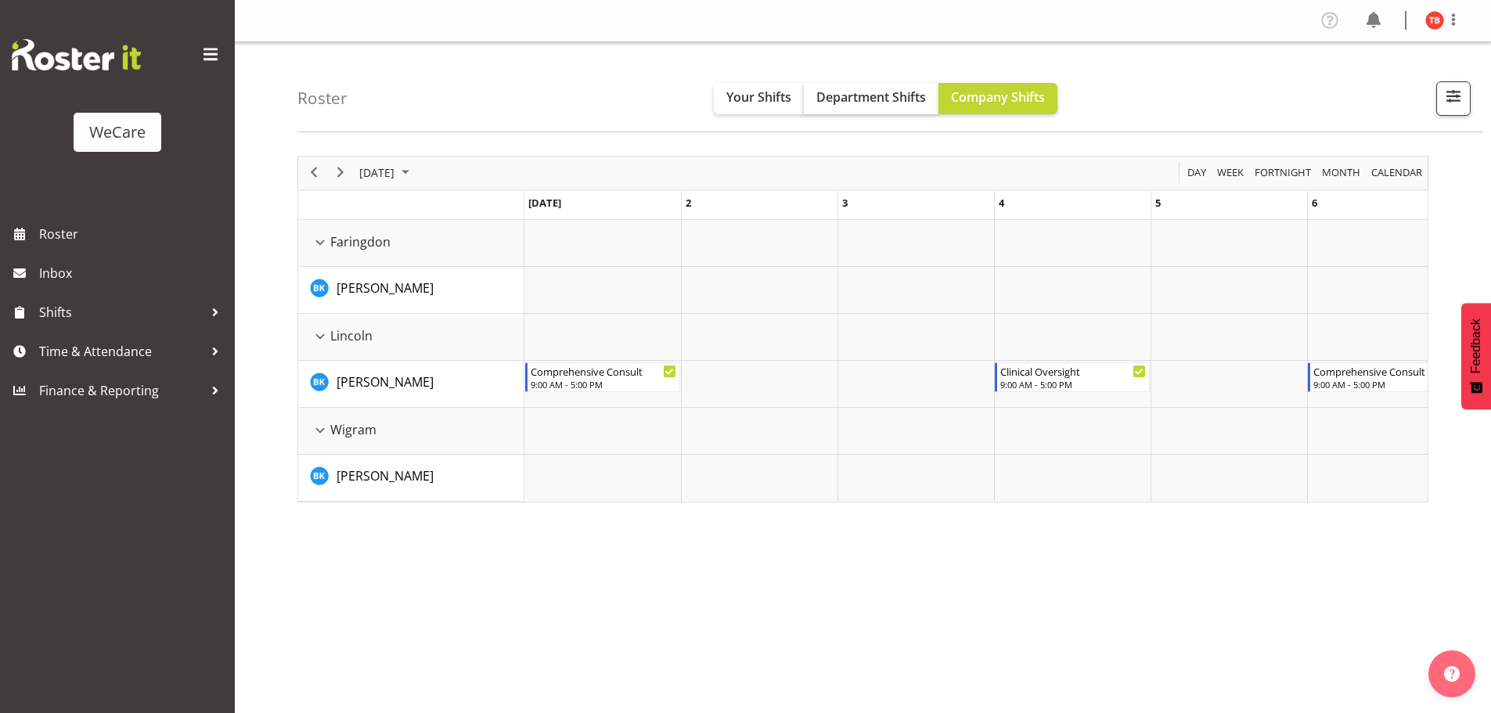
scroll to position [57, 0]
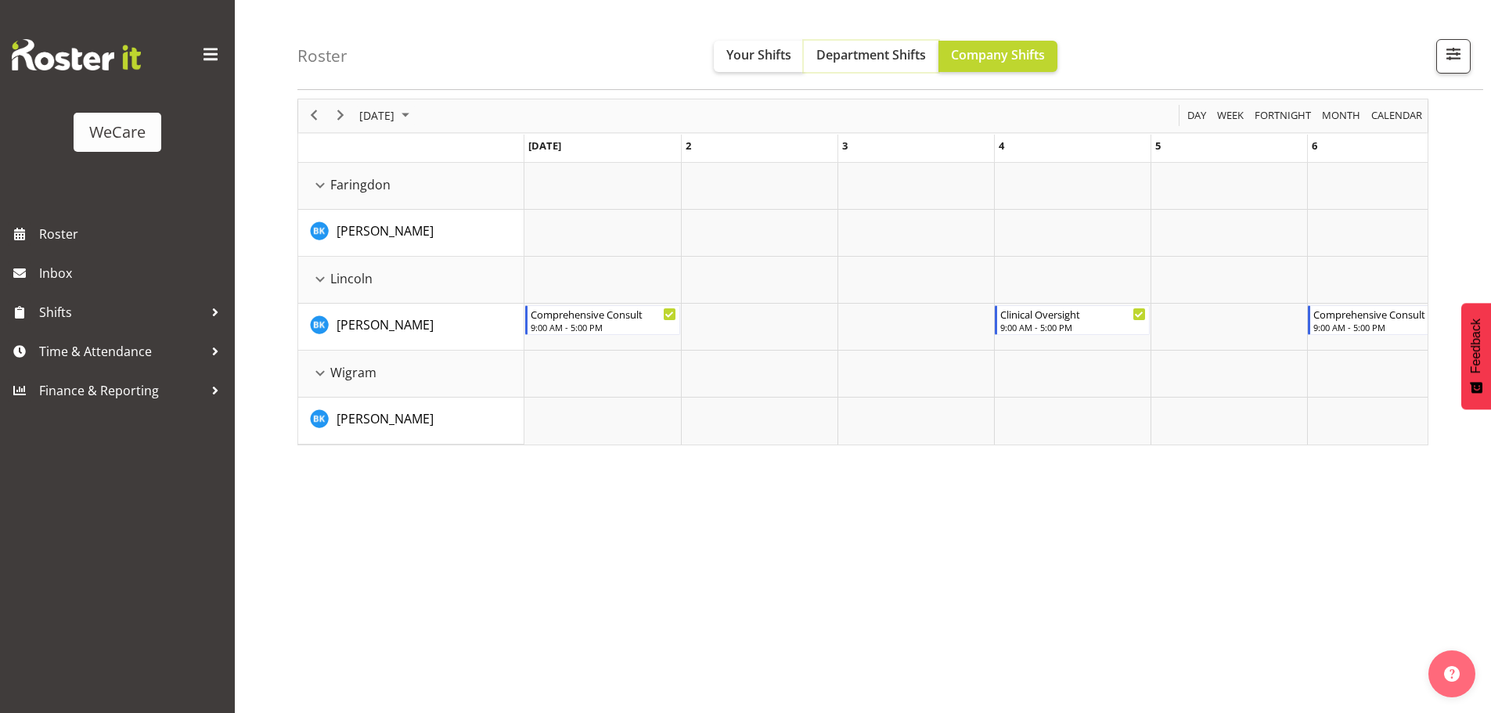
click at [859, 68] on button "Department Shifts" at bounding box center [871, 56] width 135 height 31
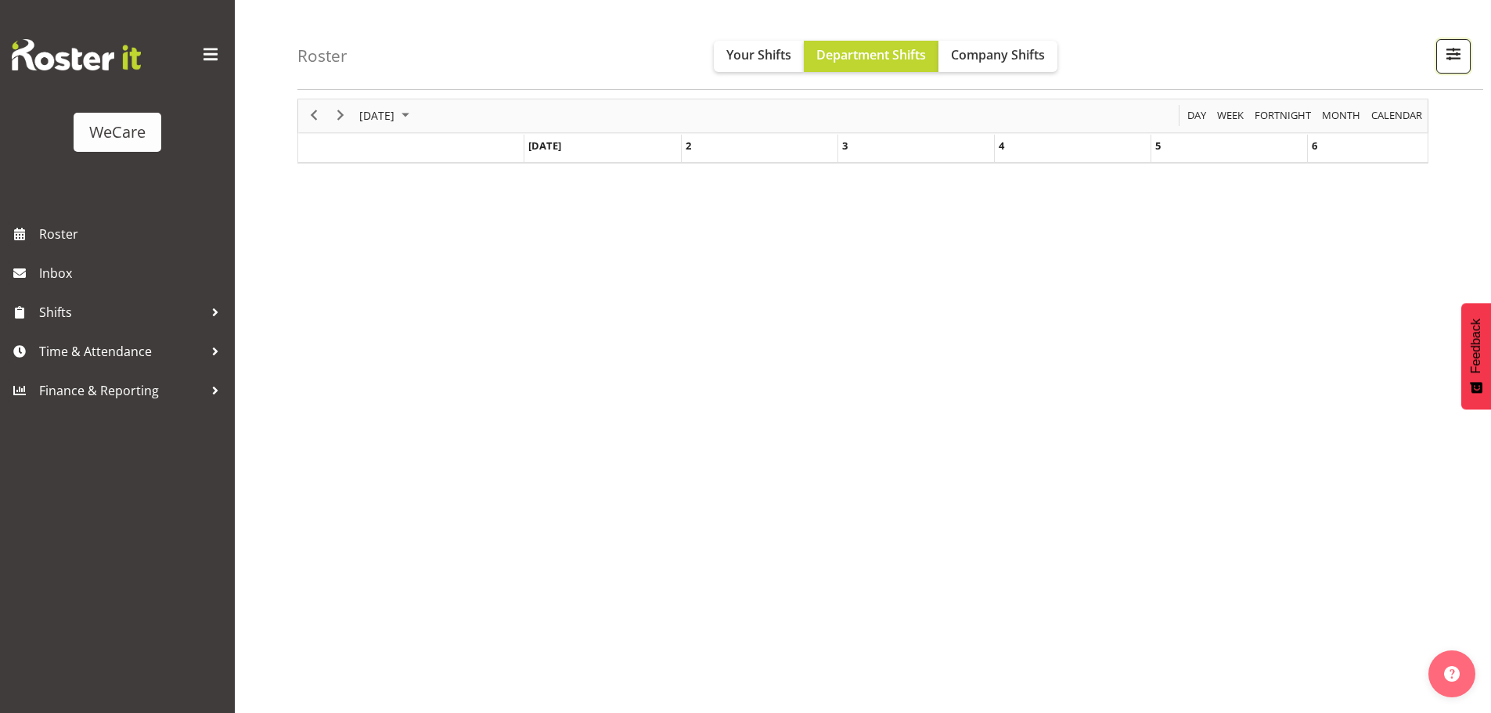
click at [1442, 41] on button "button" at bounding box center [1453, 56] width 34 height 34
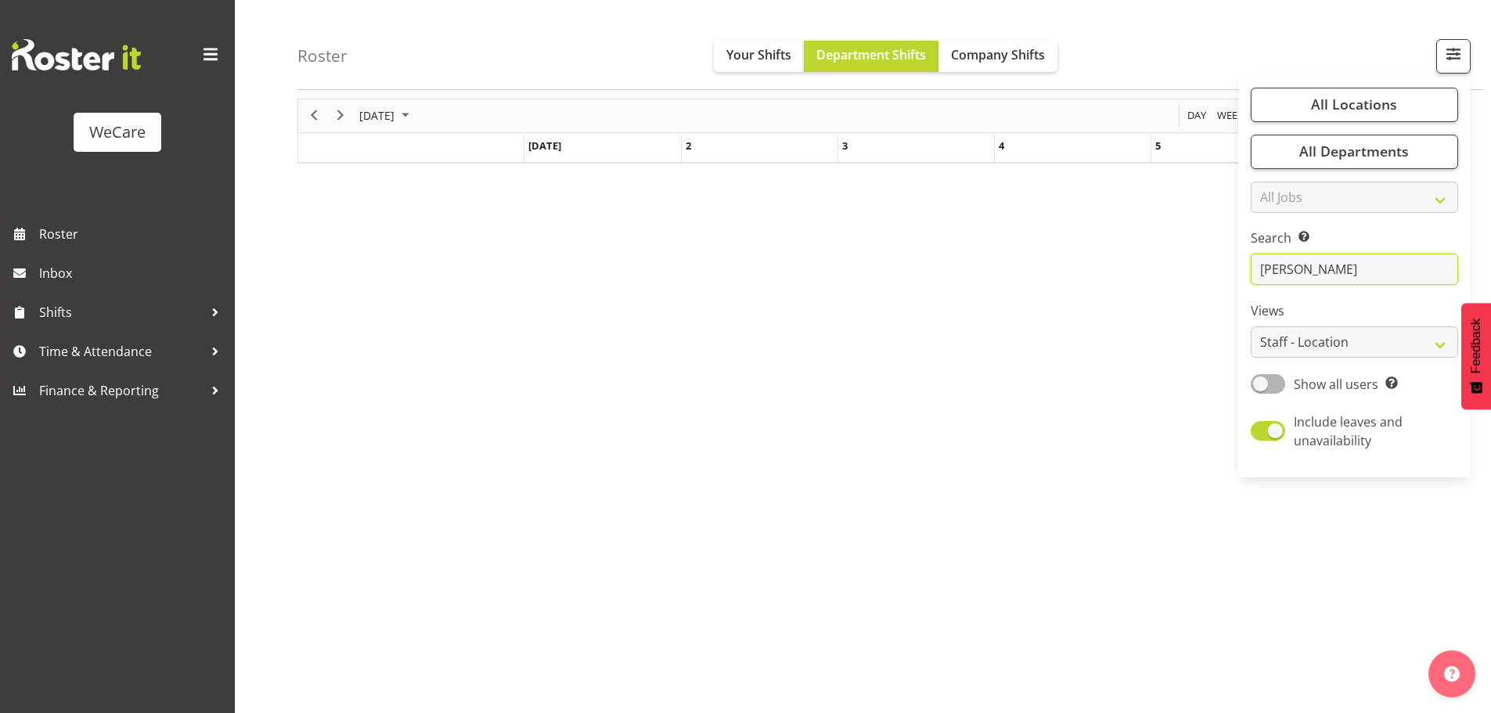
drag, startPoint x: 1335, startPoint y: 268, endPoint x: 1215, endPoint y: 288, distance: 122.2
click at [1215, 286] on div "Roster Your Shifts Department Shifts Company Shifts All Locations Clear Busines…" at bounding box center [863, 349] width 1256 height 728
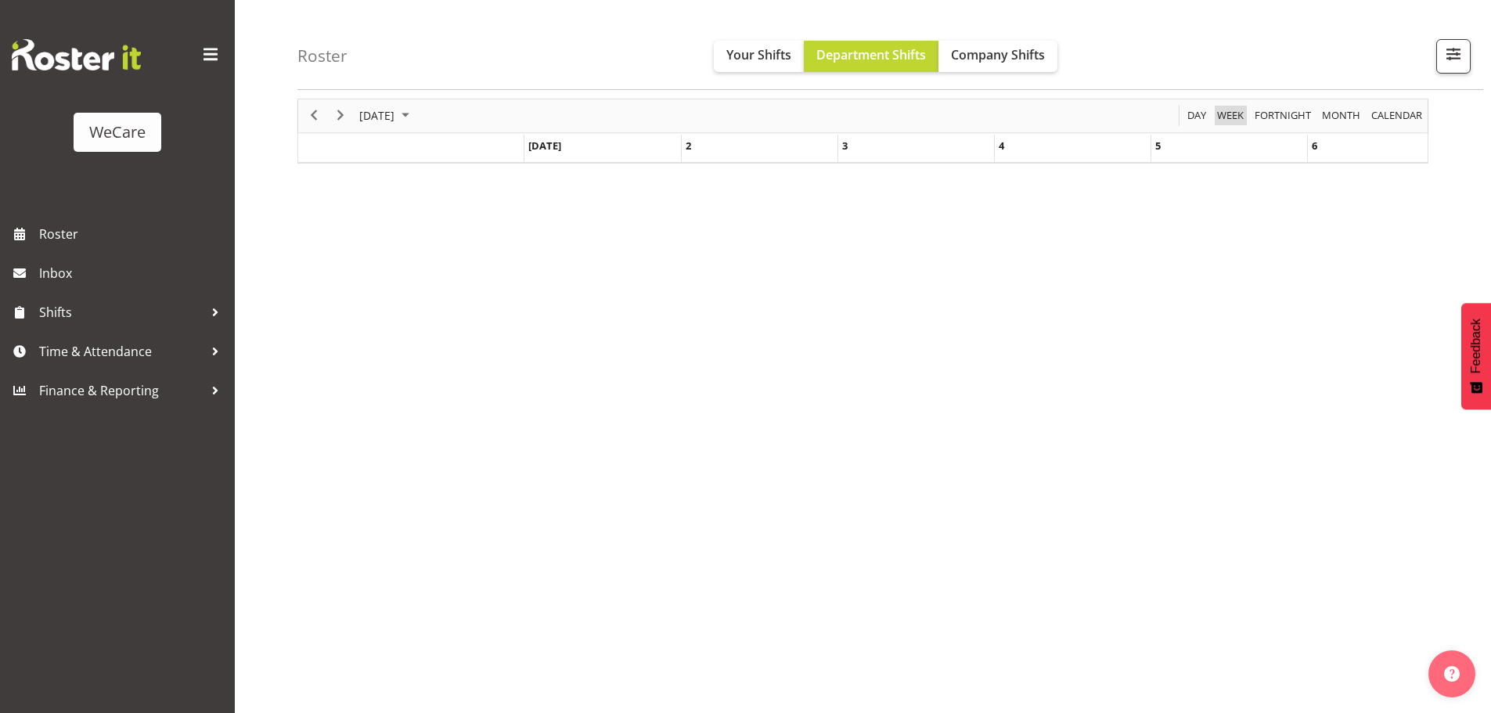
click at [1221, 115] on span "Week" at bounding box center [1230, 116] width 30 height 20
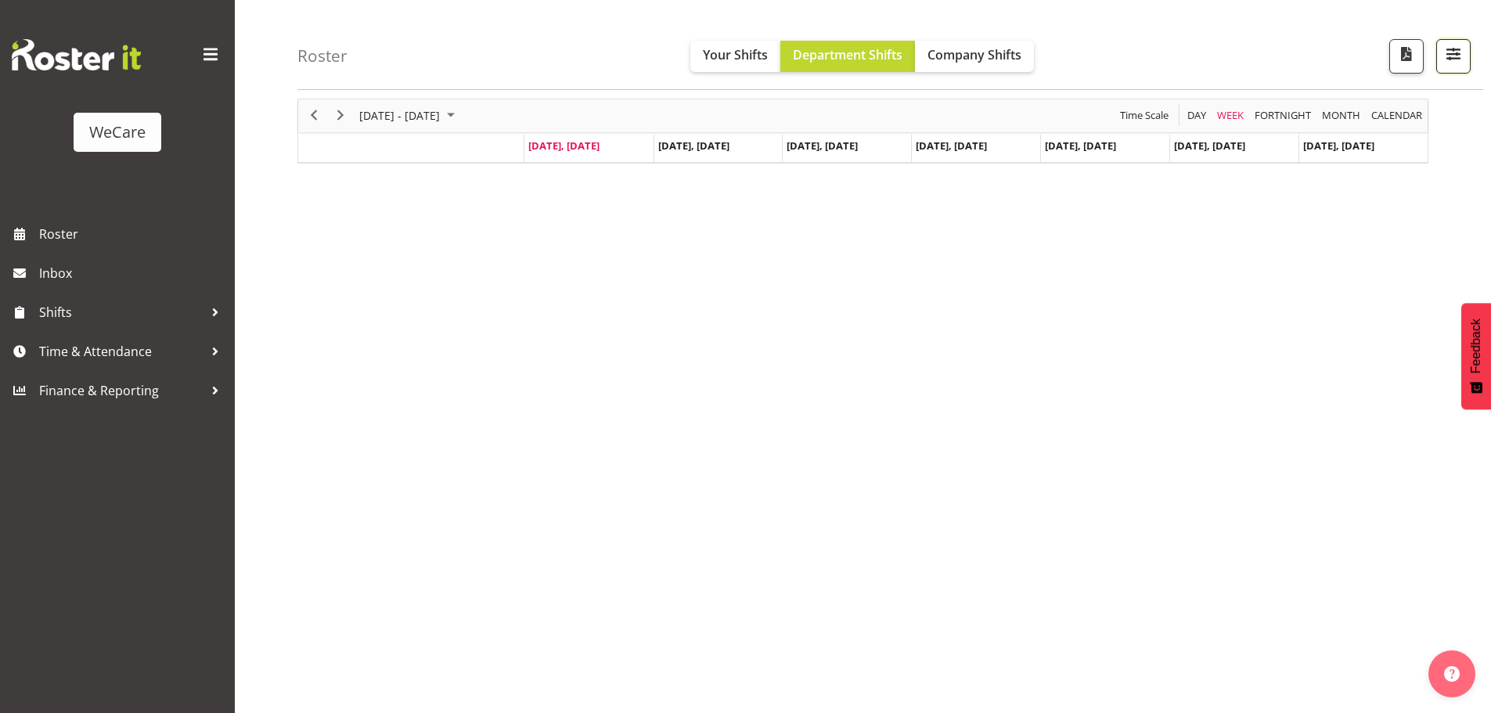
click at [1462, 53] on span "button" at bounding box center [1453, 54] width 20 height 20
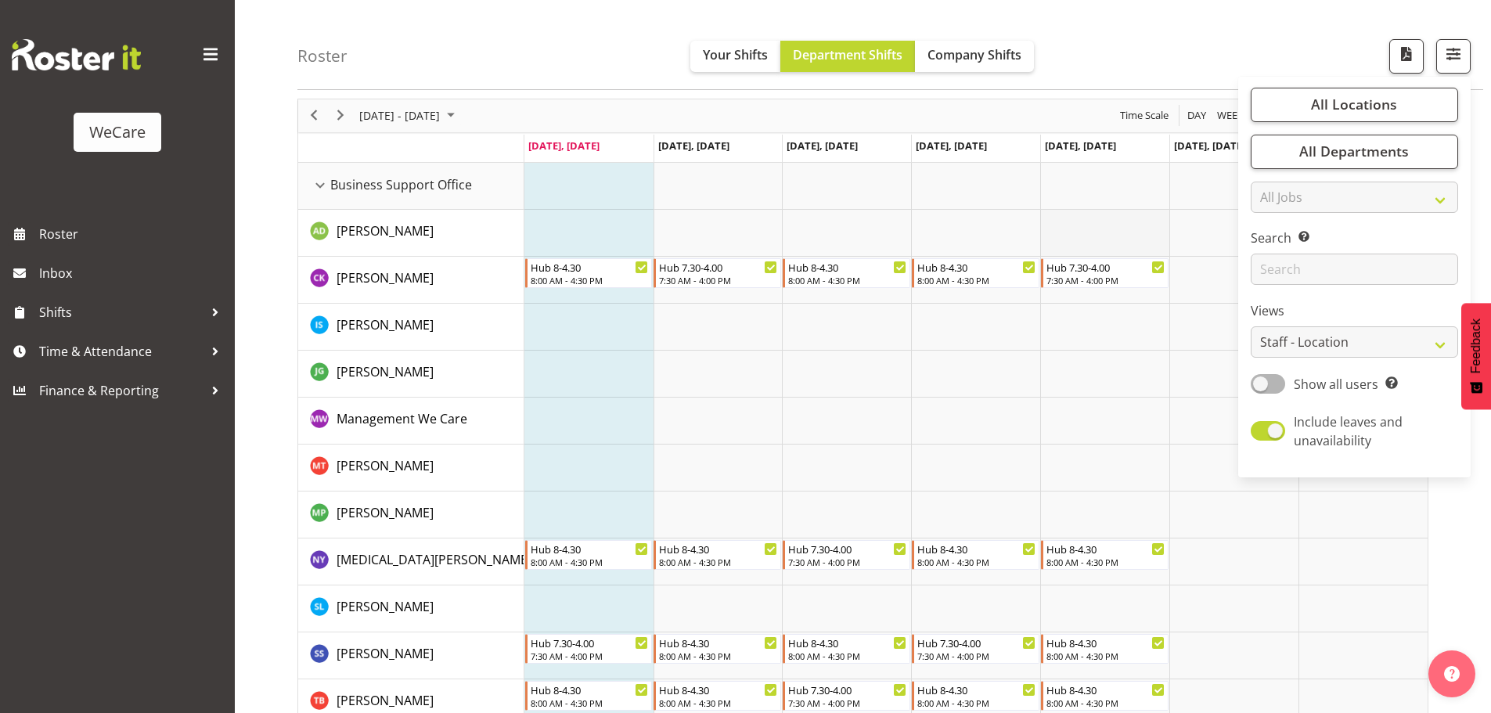
click at [1114, 215] on td "Timeline Week of August 11, 2025" at bounding box center [1104, 233] width 129 height 47
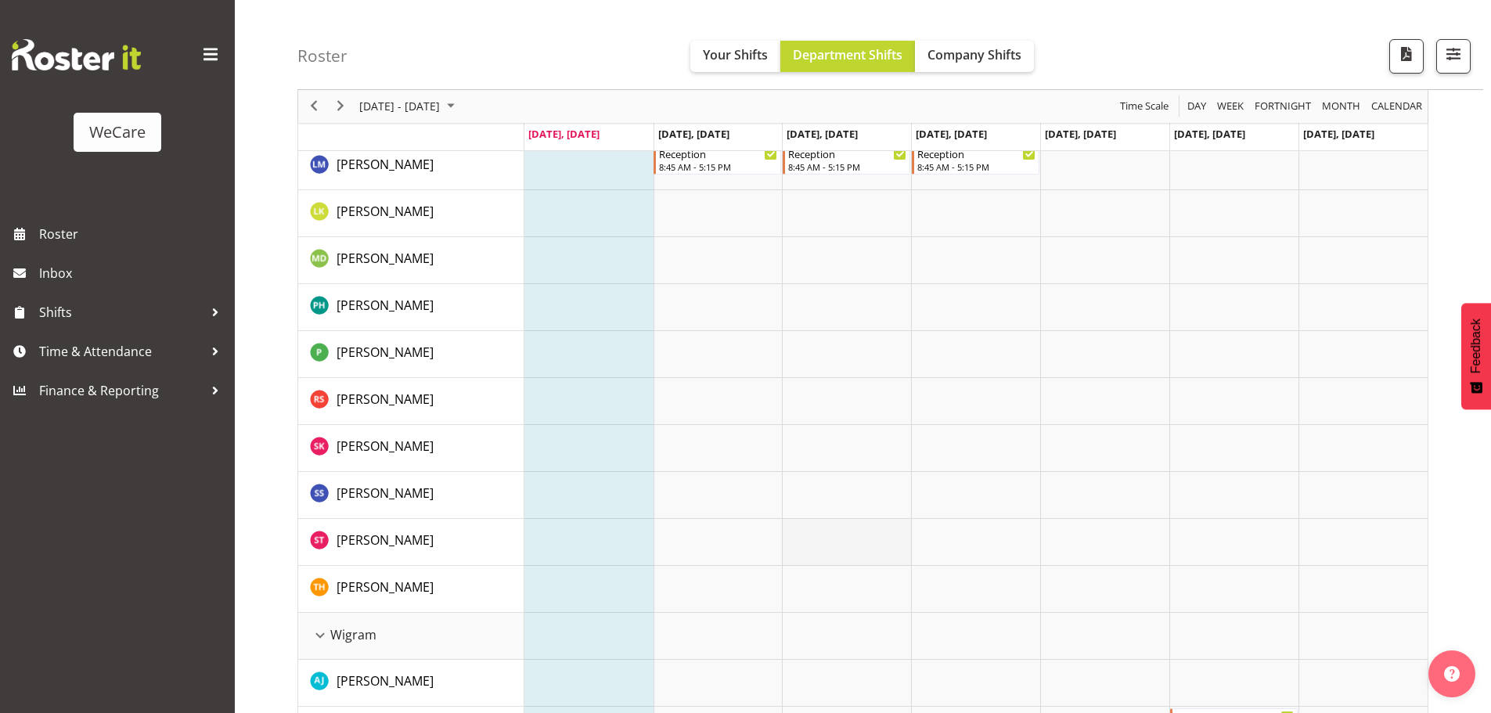
scroll to position [3736, 0]
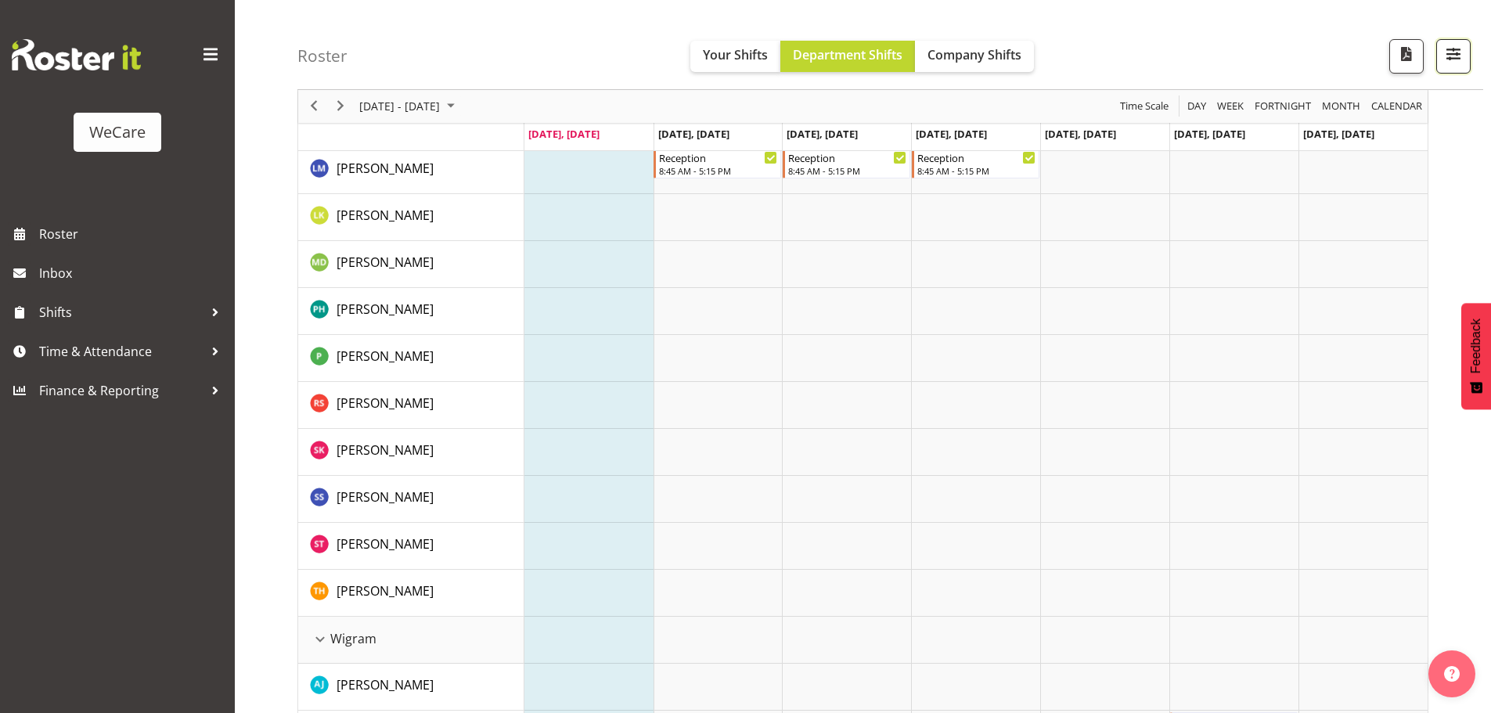
click at [1453, 63] on span "button" at bounding box center [1453, 54] width 20 height 20
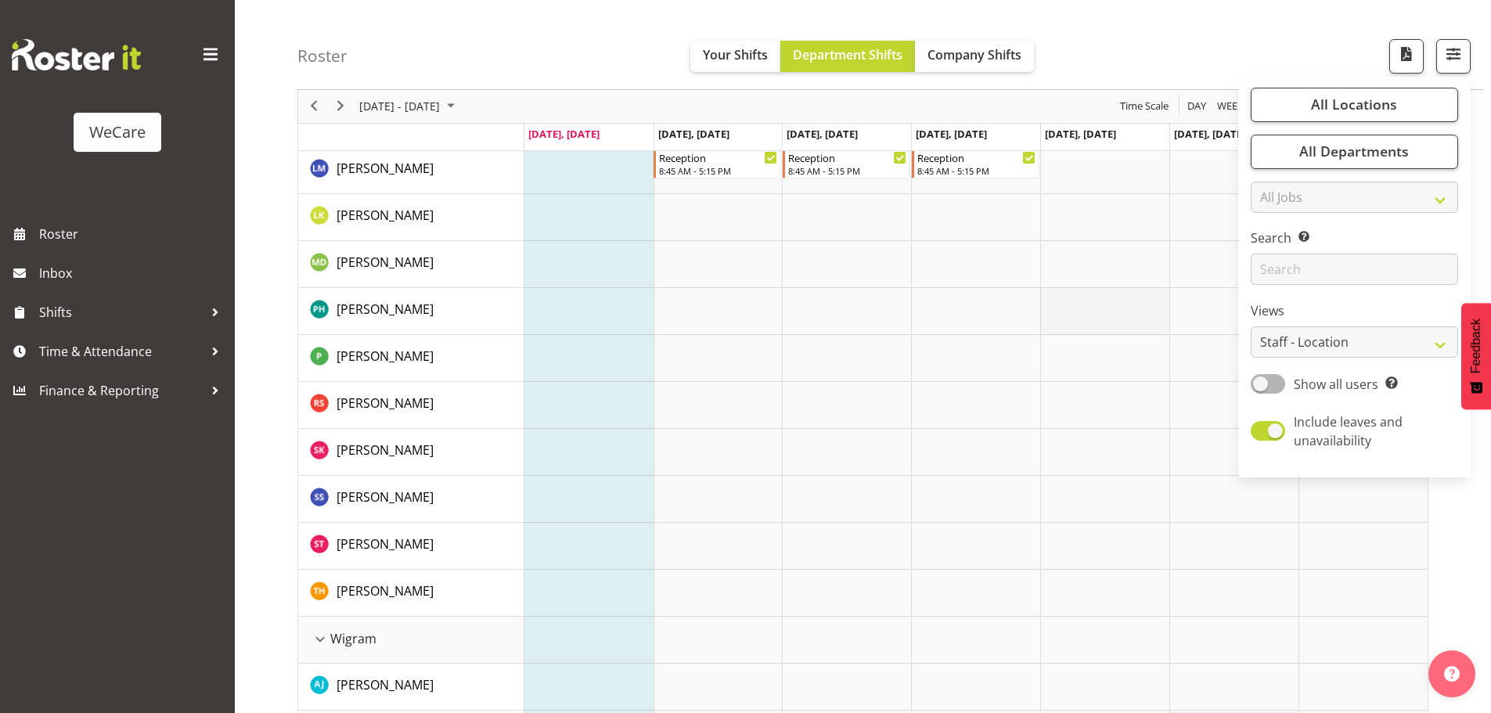
click at [1094, 299] on td "Timeline Week of August 11, 2025" at bounding box center [1104, 311] width 129 height 47
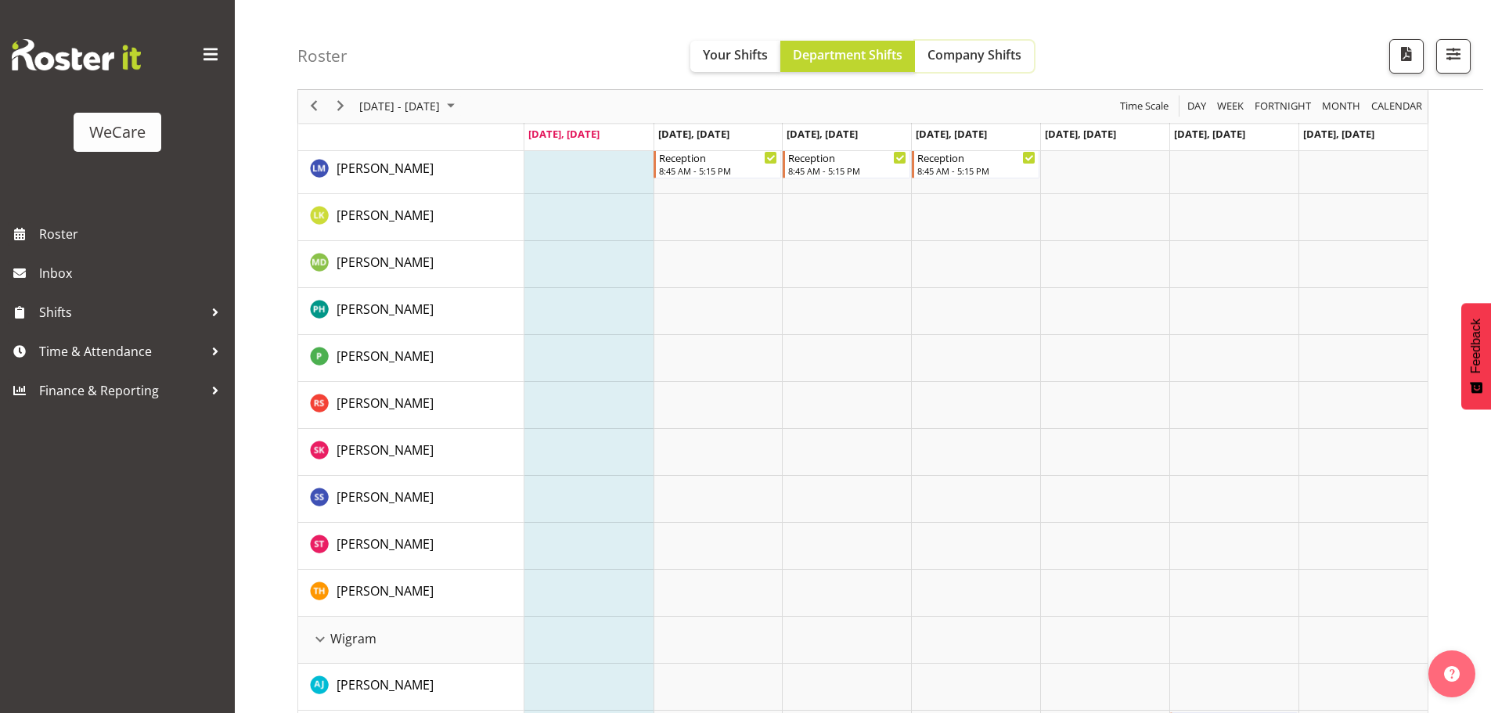
click at [1000, 49] on span "Company Shifts" at bounding box center [974, 54] width 94 height 17
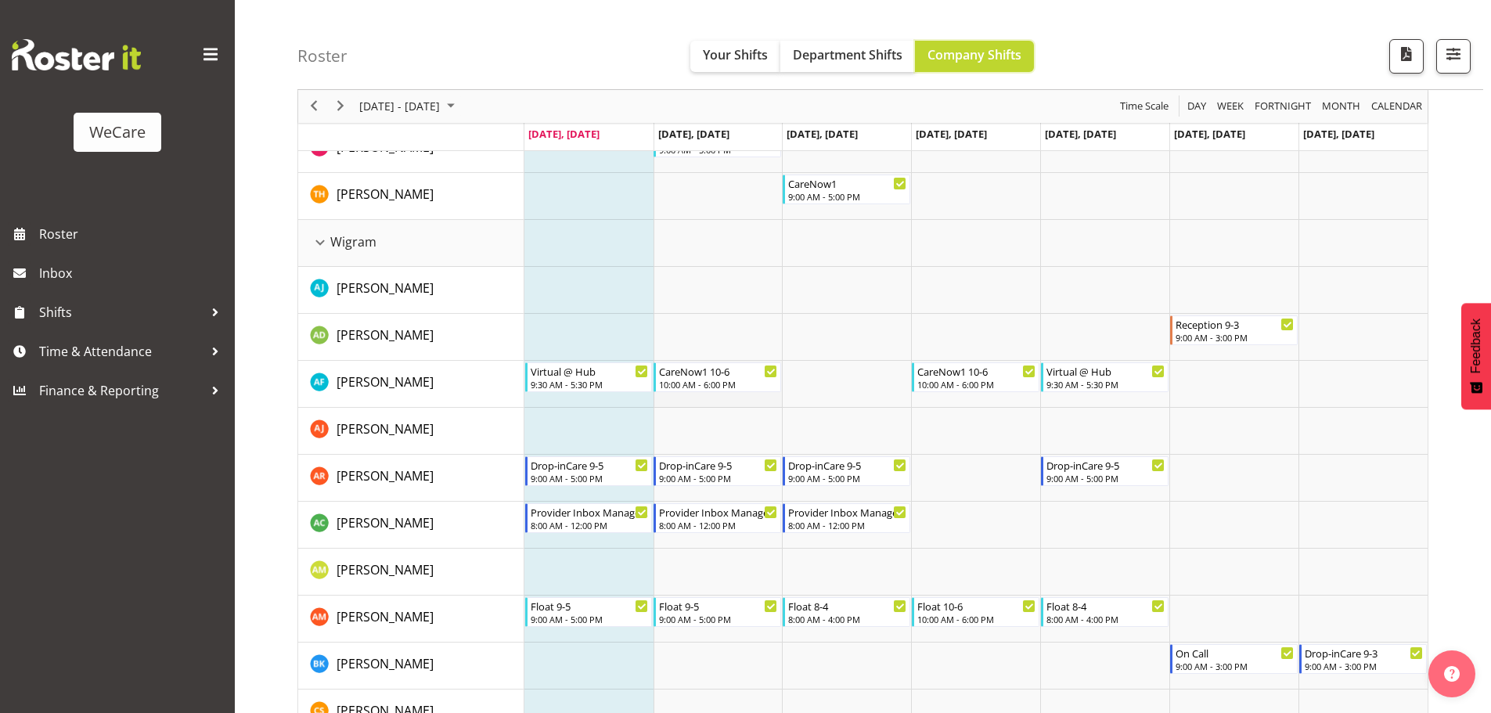
scroll to position [4157, 0]
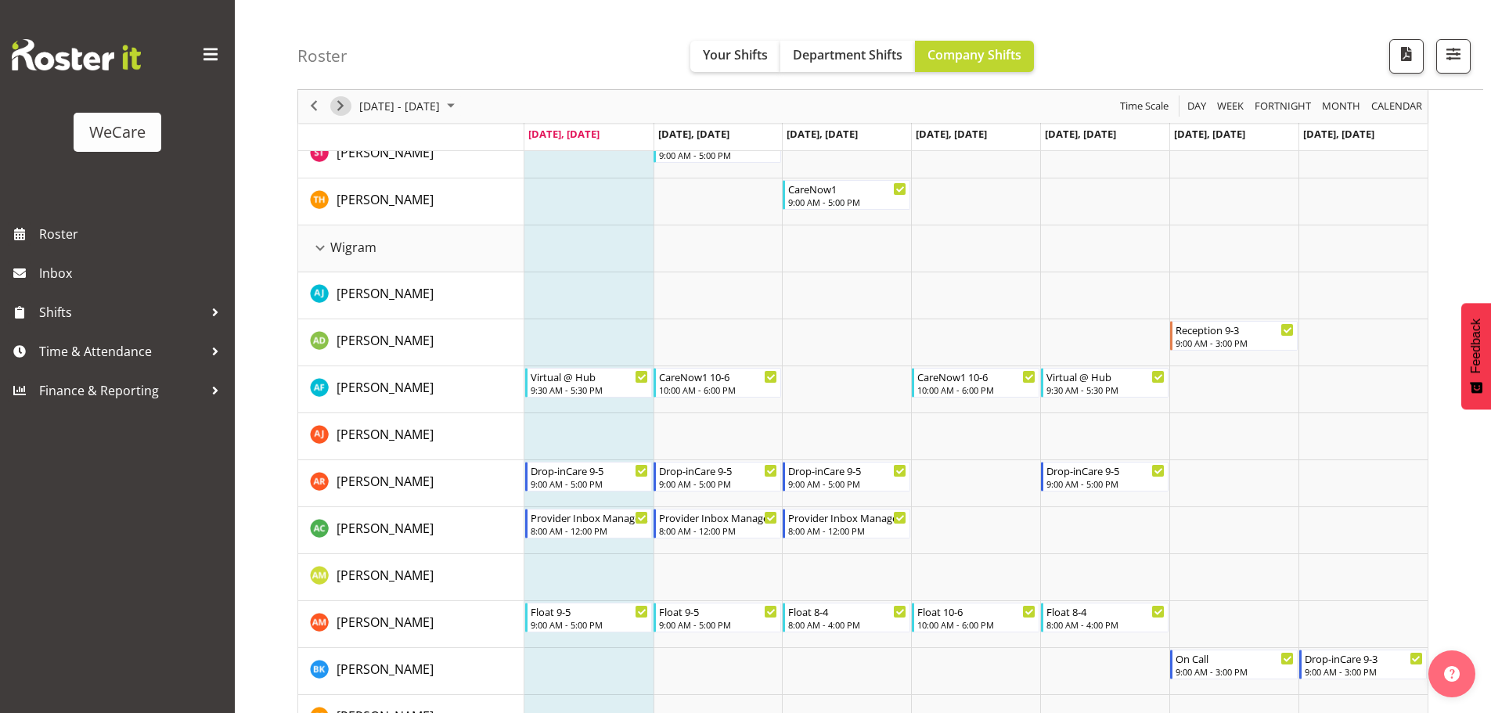
click at [340, 106] on span "Next" at bounding box center [340, 107] width 19 height 20
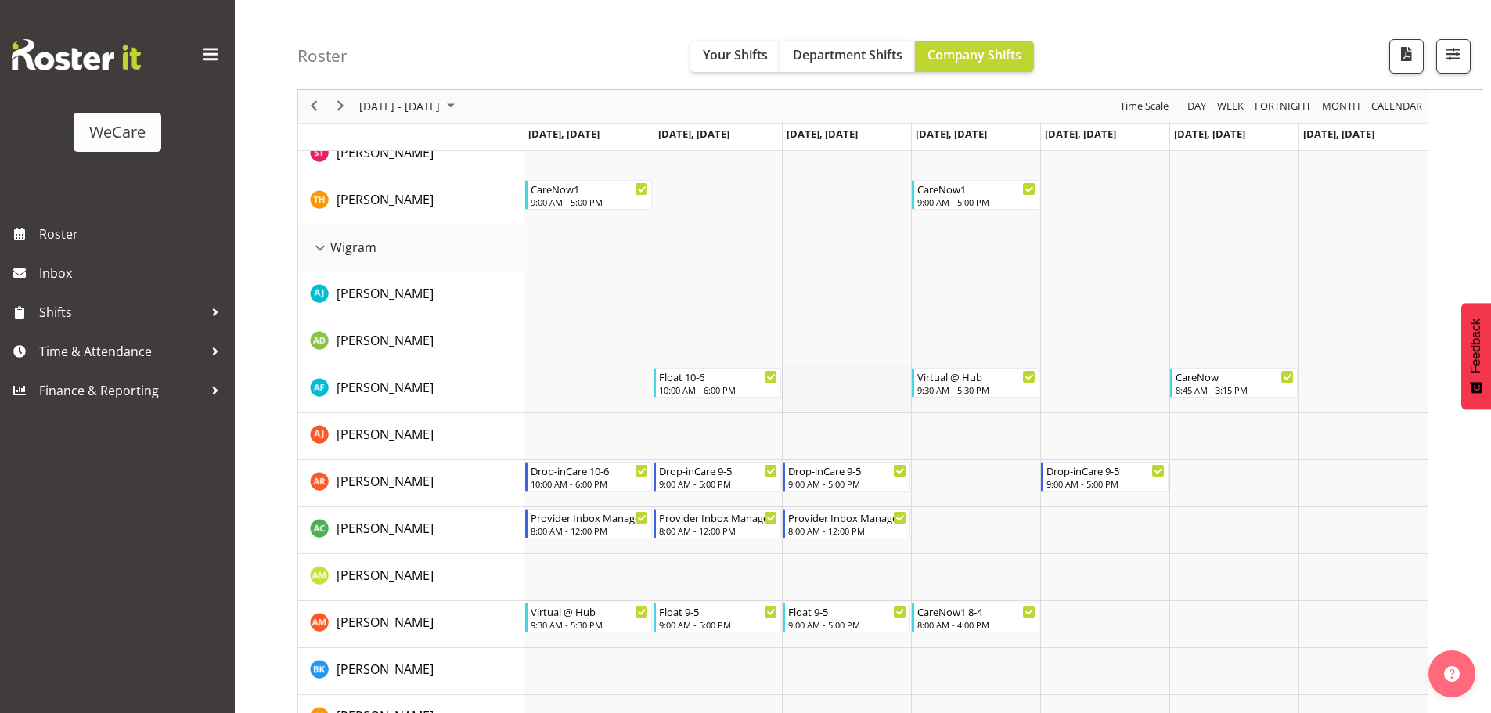
drag, startPoint x: 828, startPoint y: 360, endPoint x: 873, endPoint y: 371, distance: 46.7
click at [347, 109] on span "Next" at bounding box center [340, 107] width 19 height 20
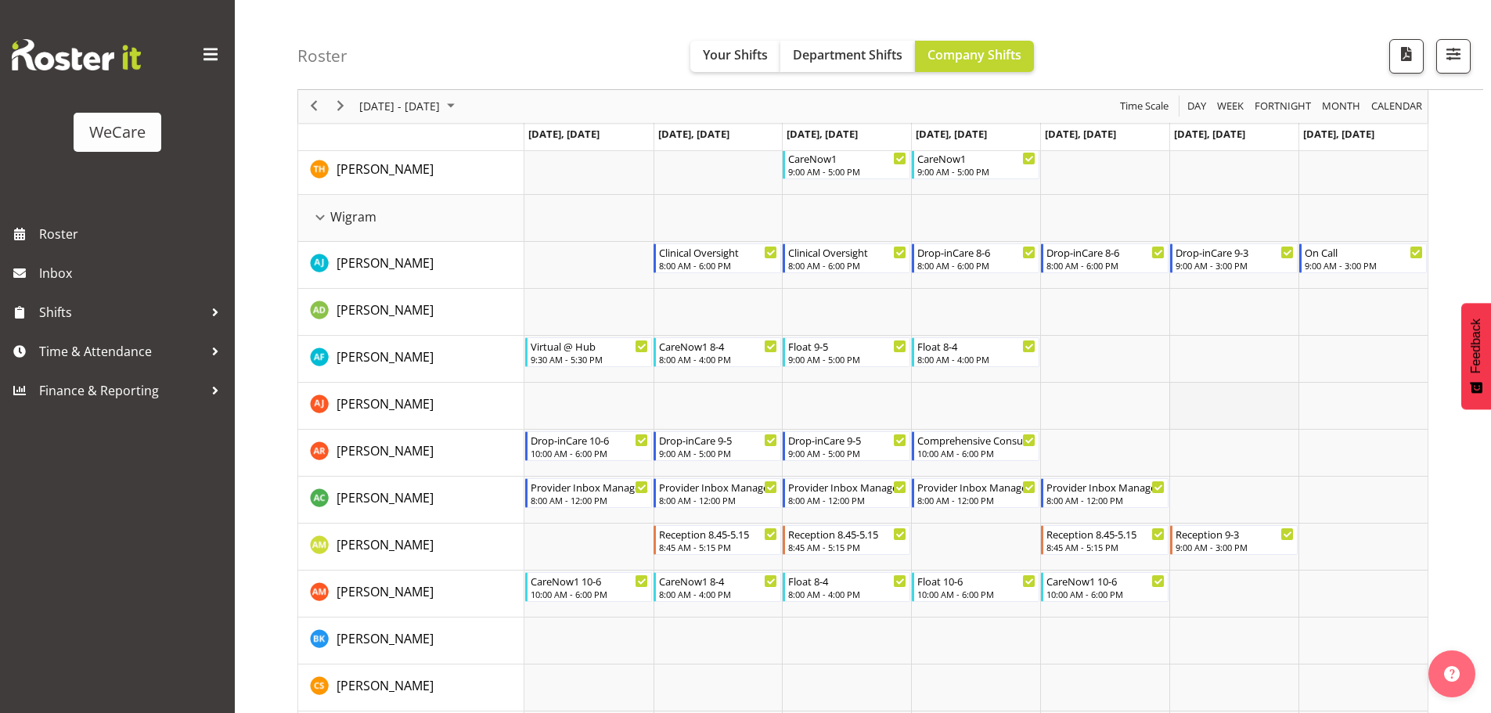
scroll to position [4110, 0]
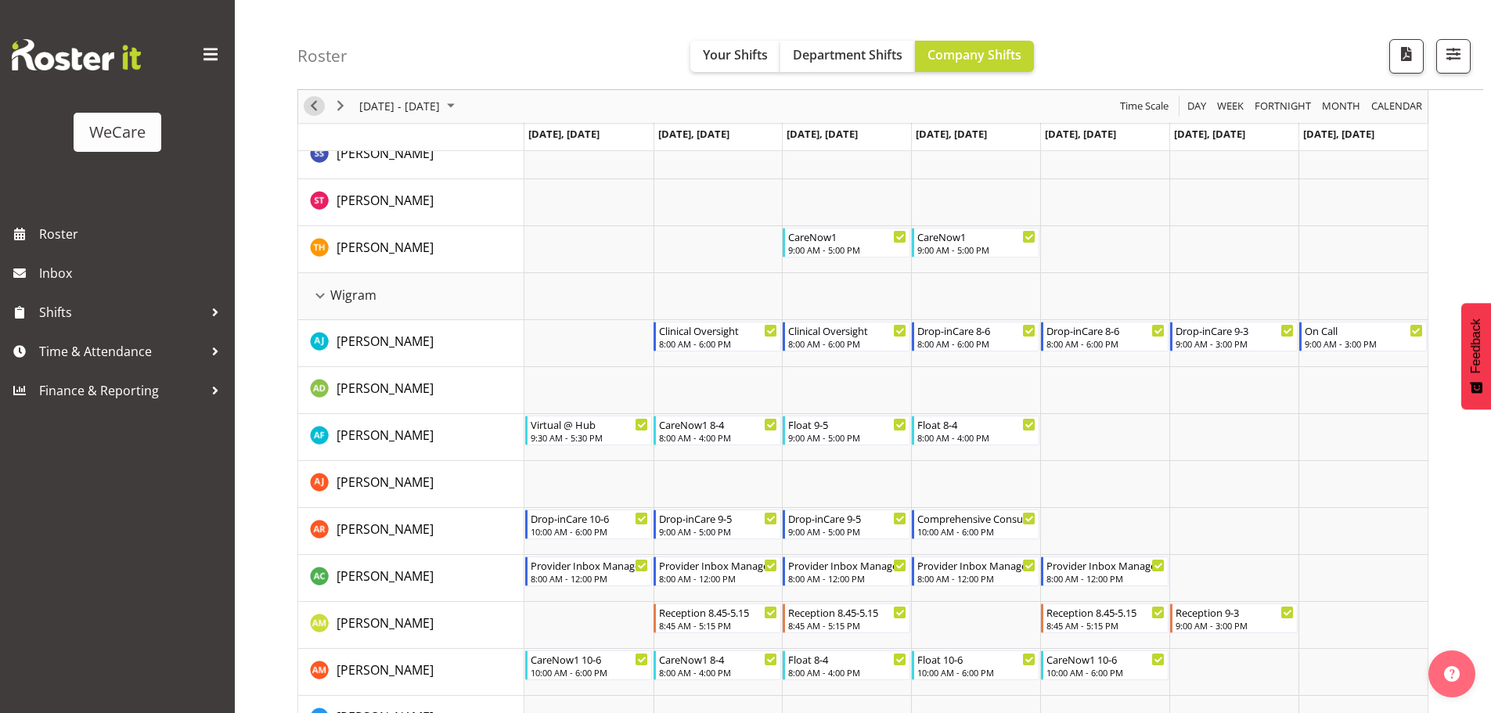
click at [318, 107] on span "Previous" at bounding box center [313, 107] width 19 height 20
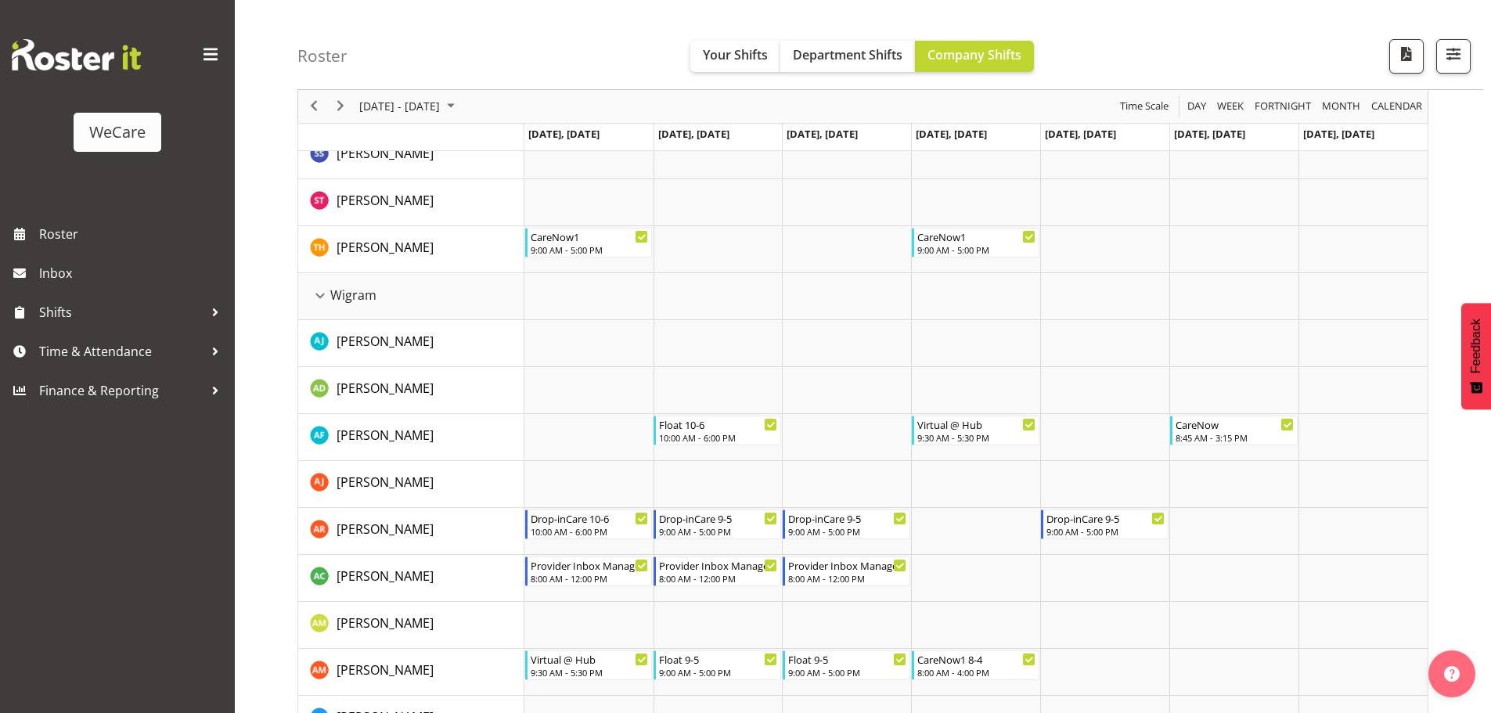
scroll to position [4140, 0]
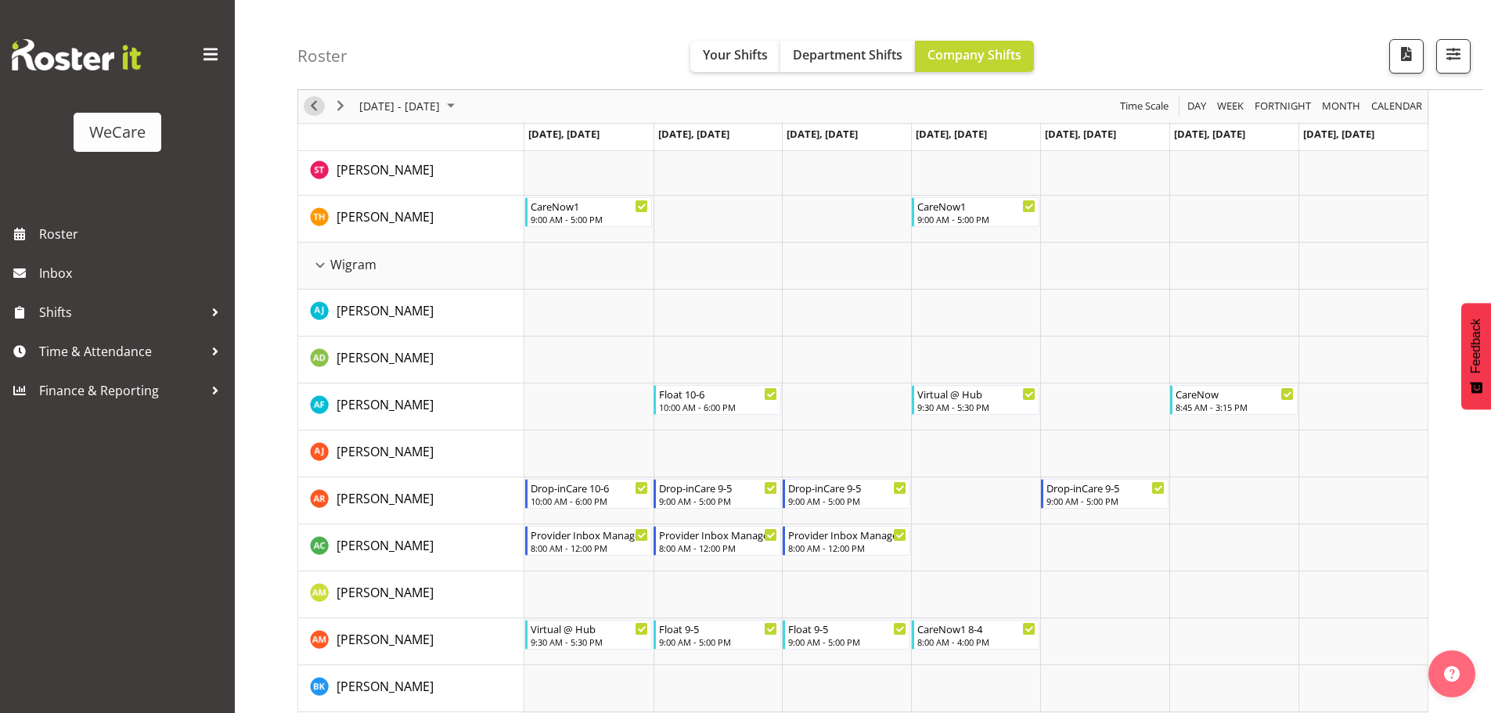
click at [319, 99] on span "Previous" at bounding box center [313, 107] width 19 height 20
